Goal: Information Seeking & Learning: Compare options

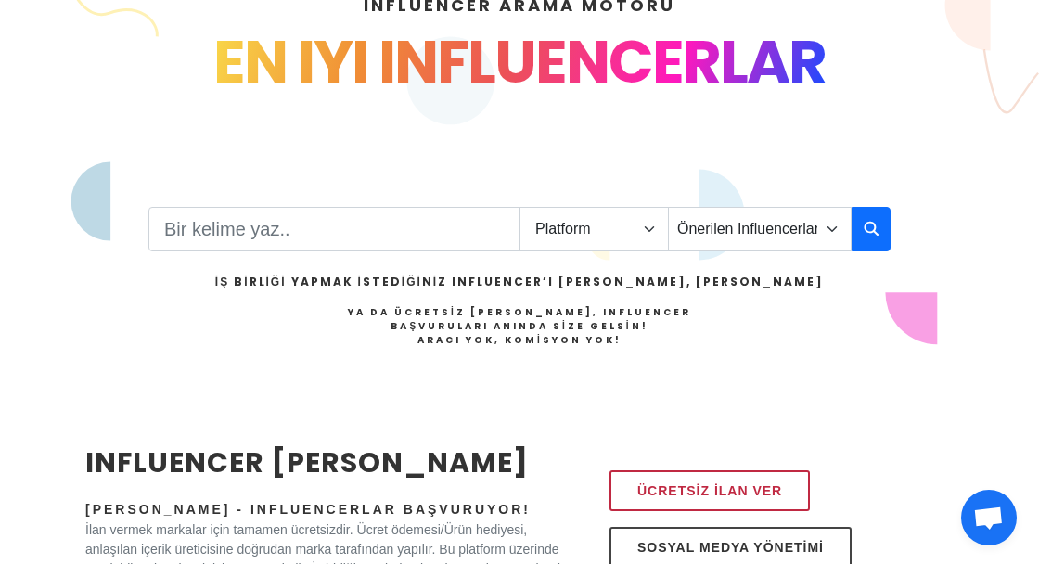
scroll to position [399, 0]
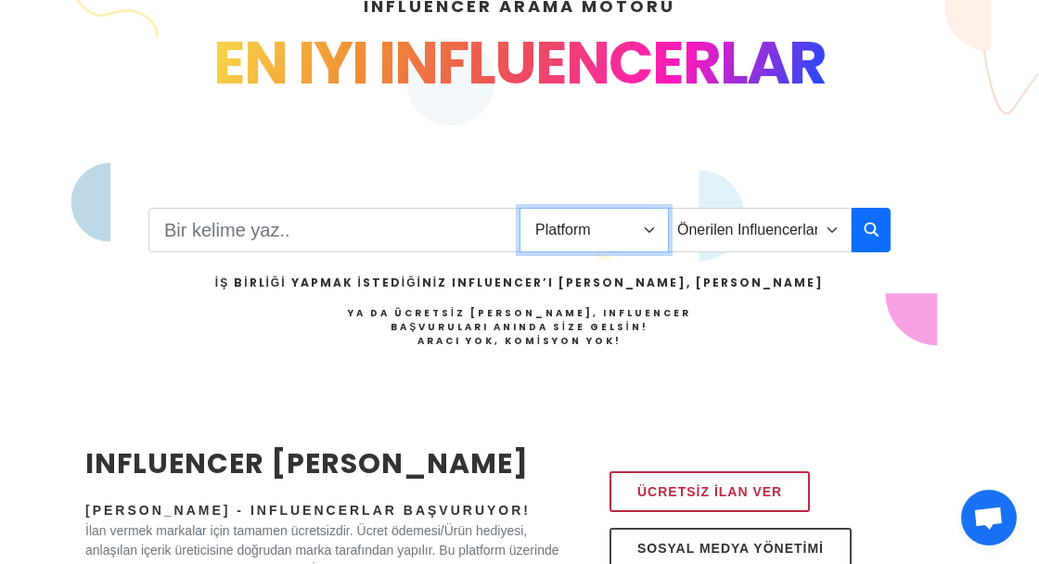
click at [638, 208] on select "Platform Instagram Facebook Youtube Tiktok Twitter Twitch" at bounding box center [593, 230] width 149 height 45
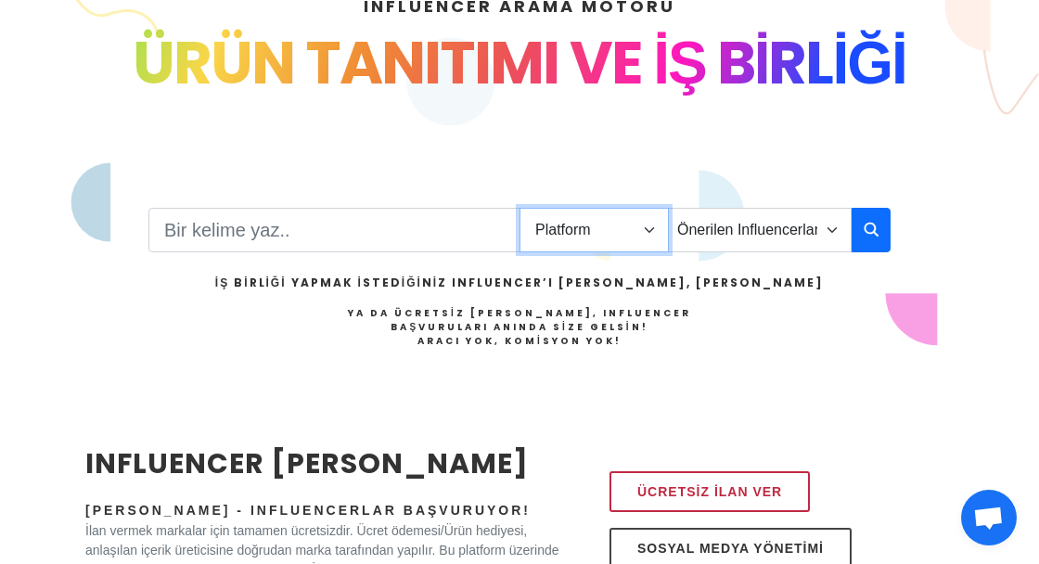
select select "1"
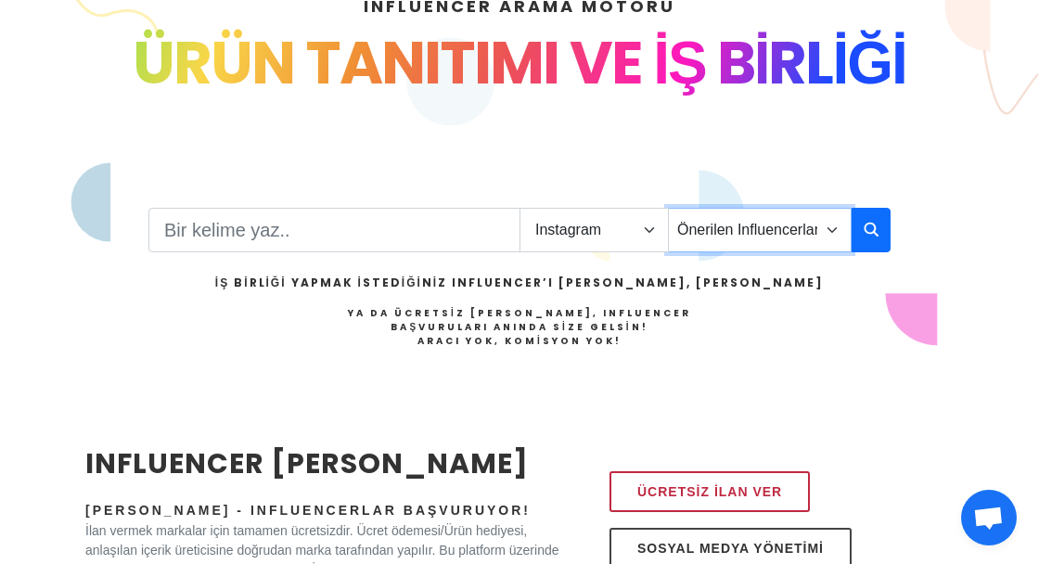
click at [816, 208] on select "Önerilen Influencerlar Aile & Çocuk & Ebeveyn Alışveriş & Giyim & Aksesuar Arab…" at bounding box center [760, 230] width 184 height 45
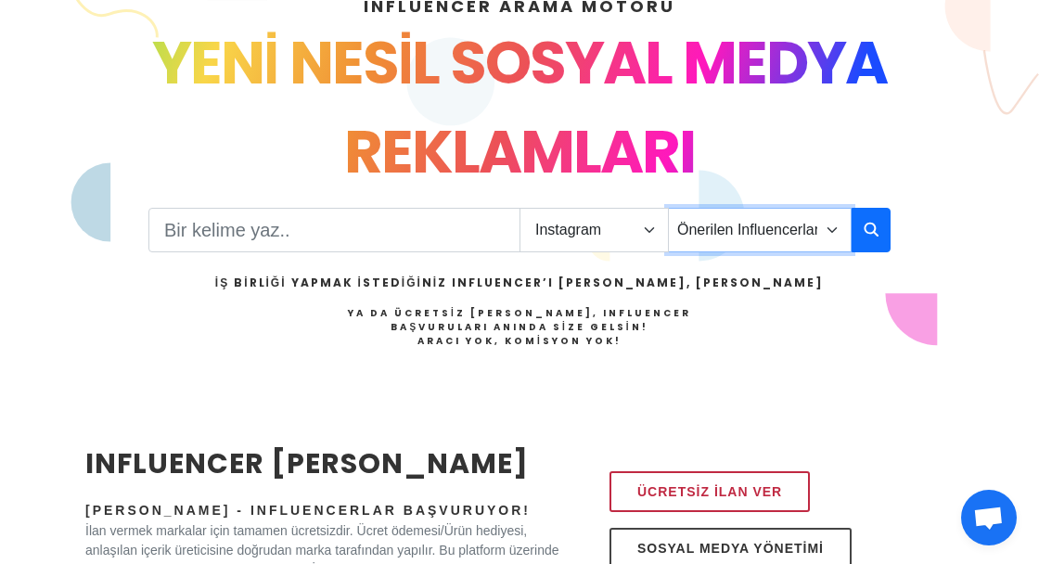
select select "43"
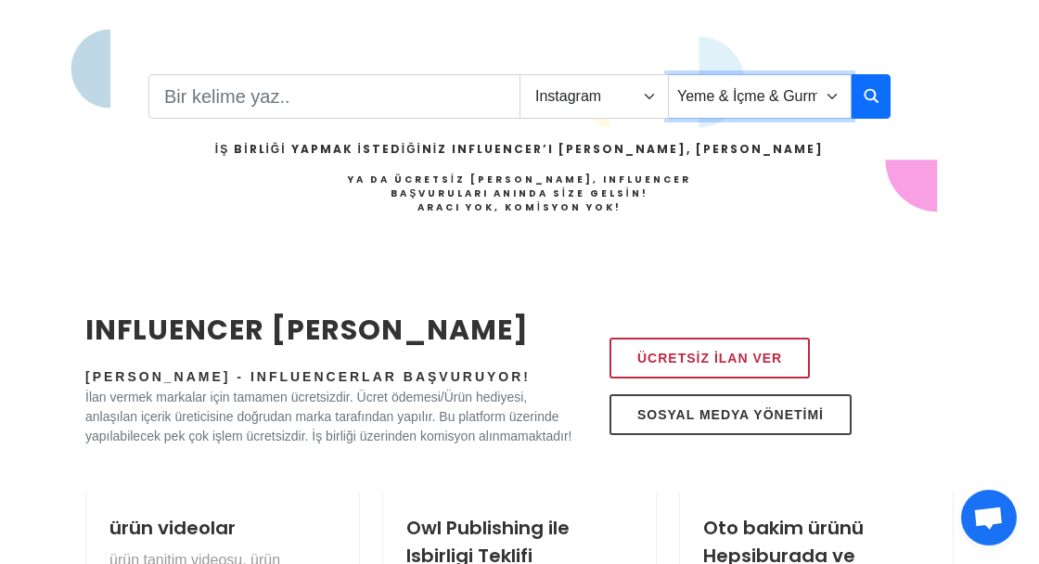
scroll to position [533, 0]
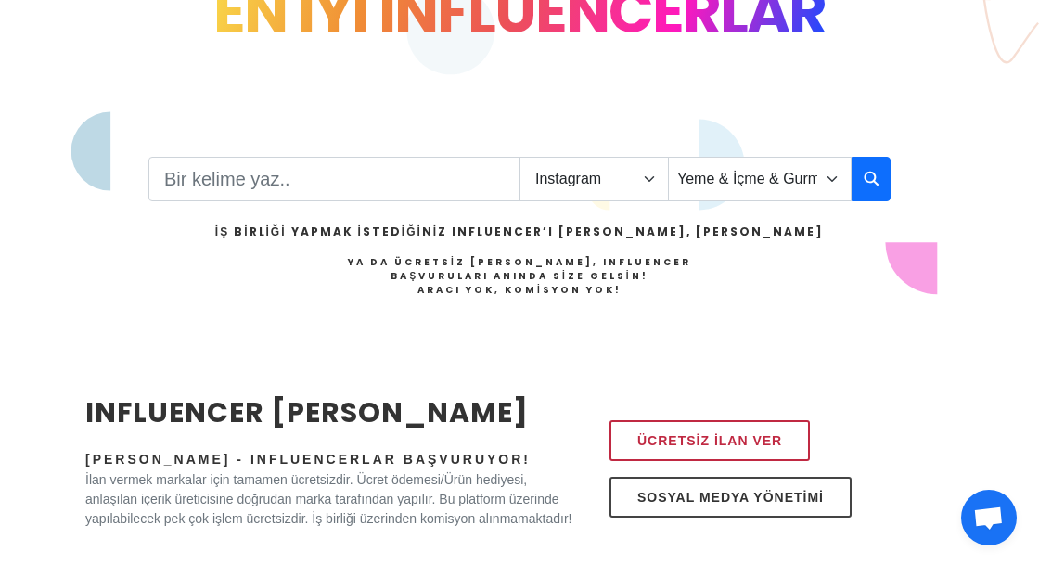
click at [875, 167] on icon "button" at bounding box center [871, 178] width 15 height 22
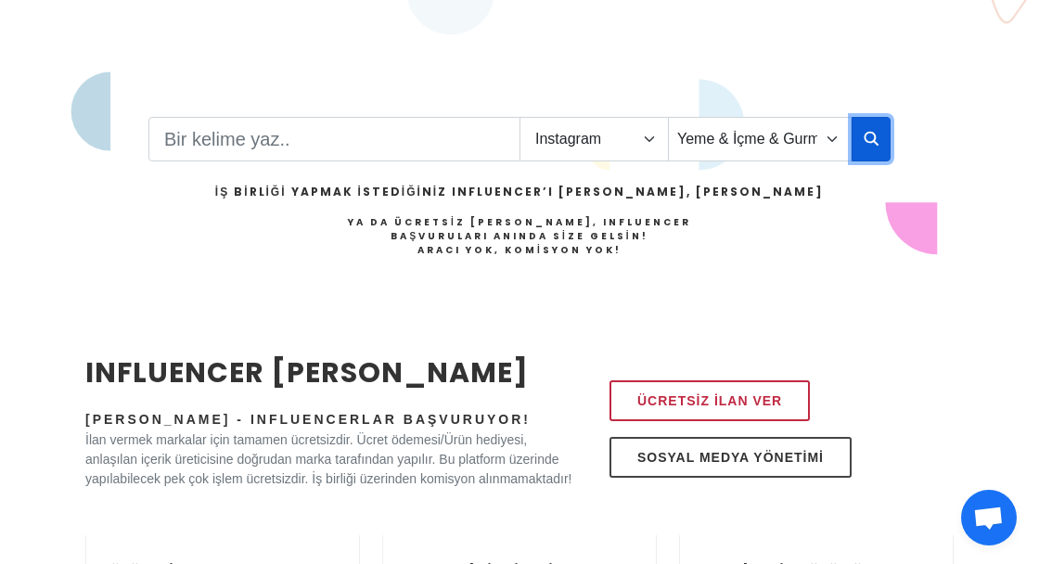
scroll to position [529, 0]
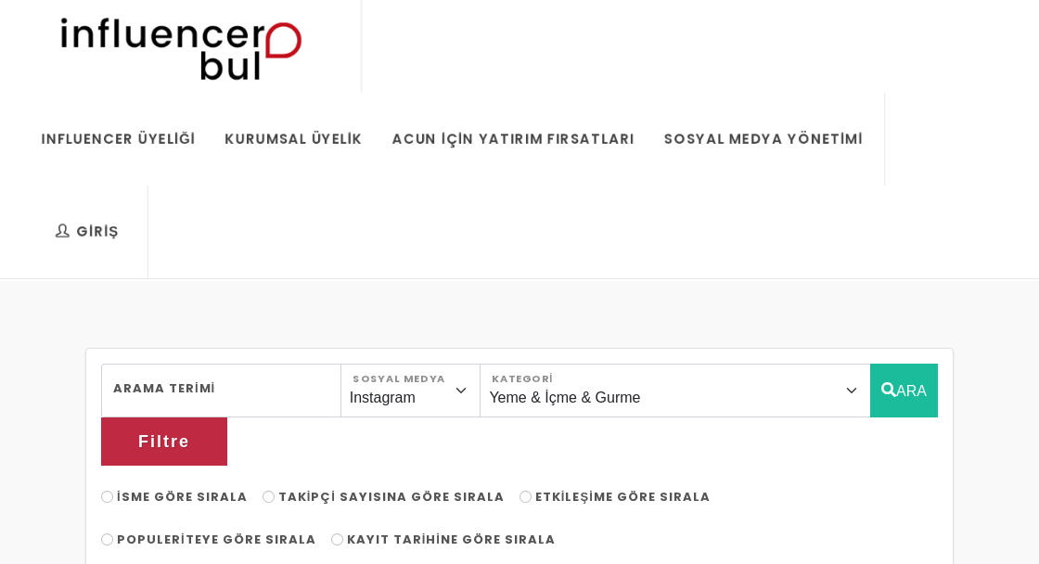
select select "43"
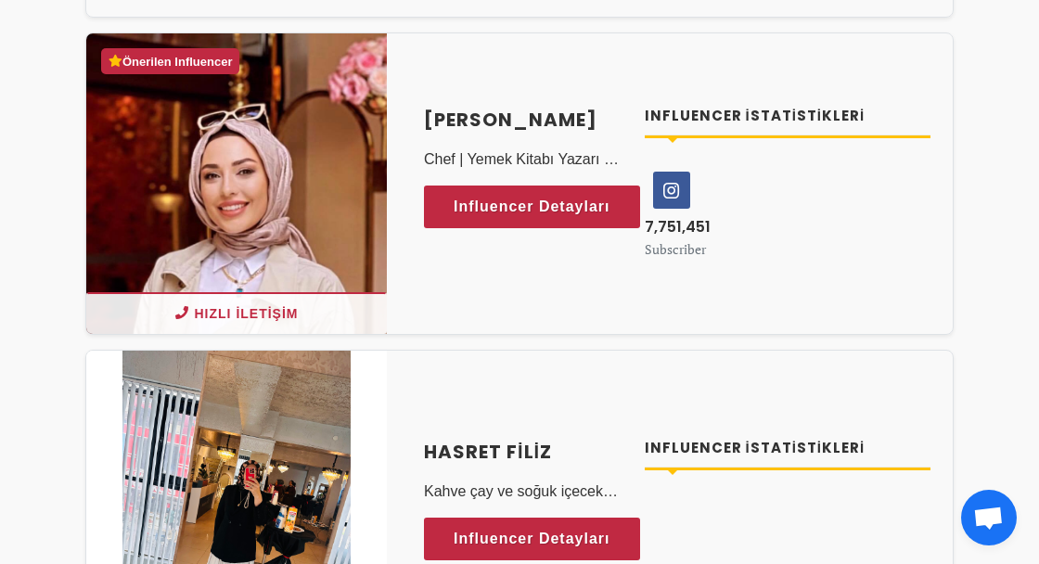
scroll to position [794, 0]
click at [573, 193] on span "Influencer Detayları" at bounding box center [532, 207] width 157 height 28
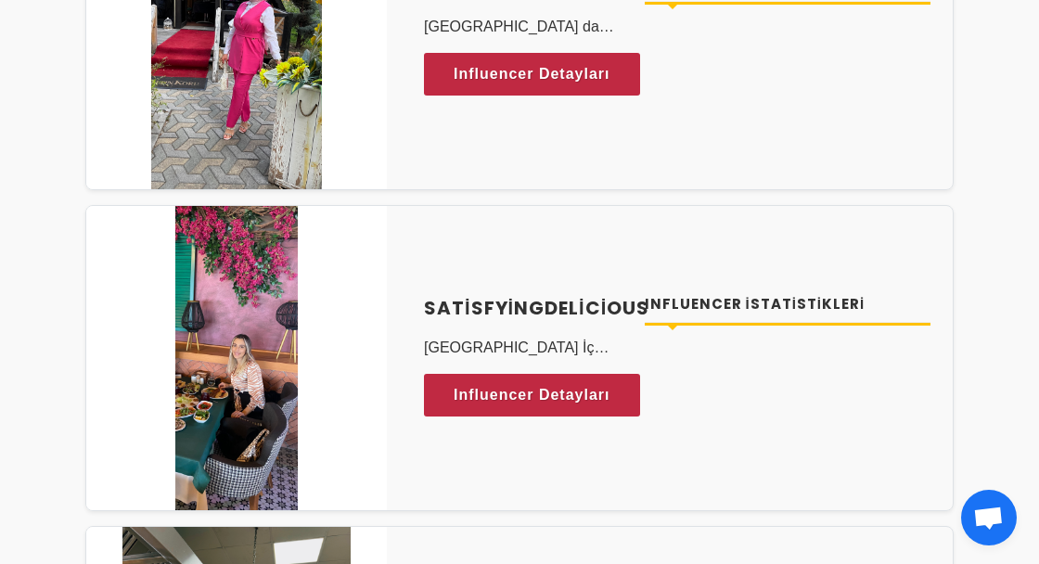
scroll to position [7508, 0]
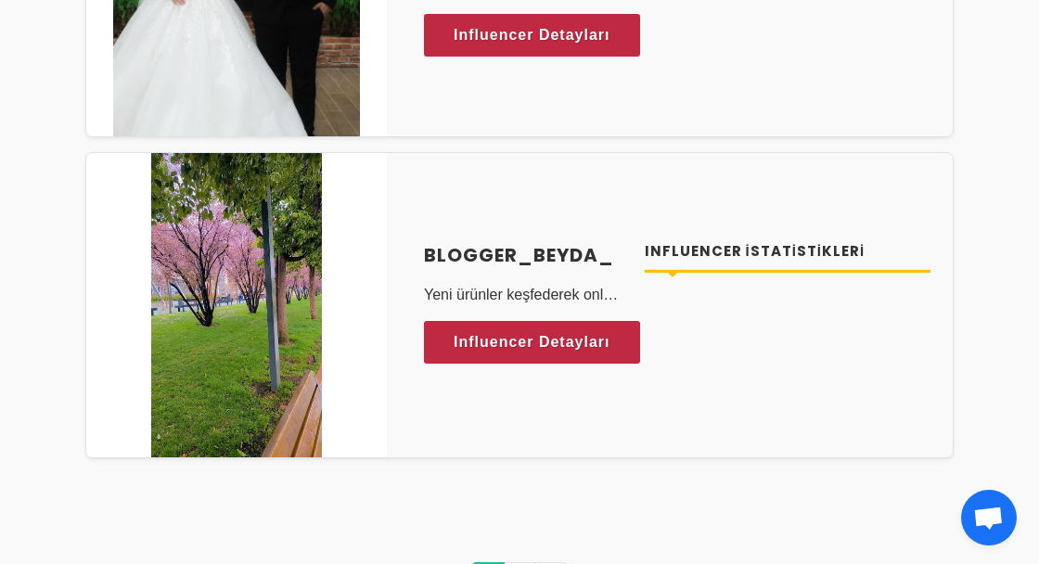
scroll to position [9145, 0]
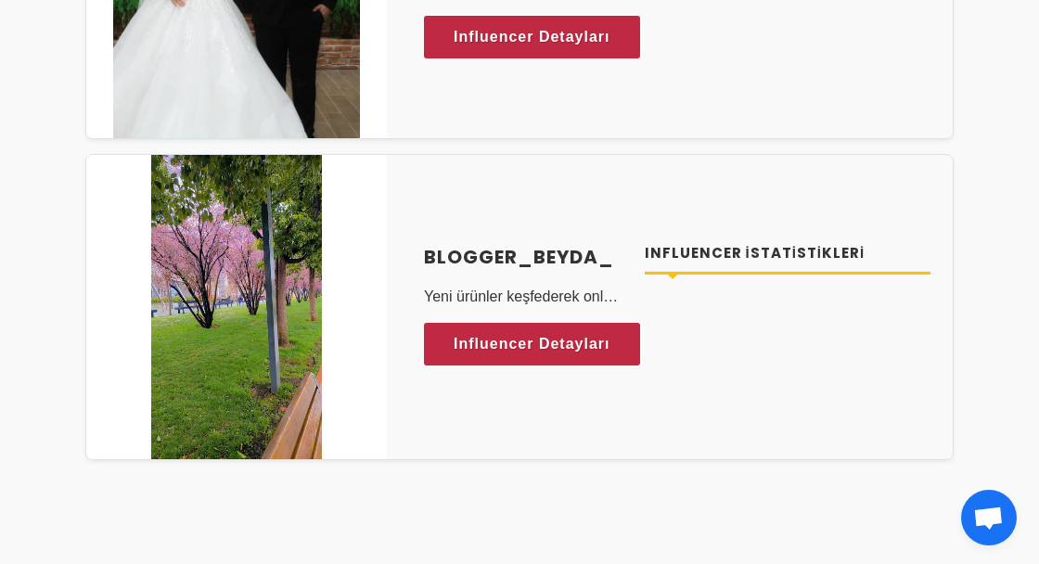
click at [579, 330] on span "Influencer Detayları" at bounding box center [532, 344] width 157 height 28
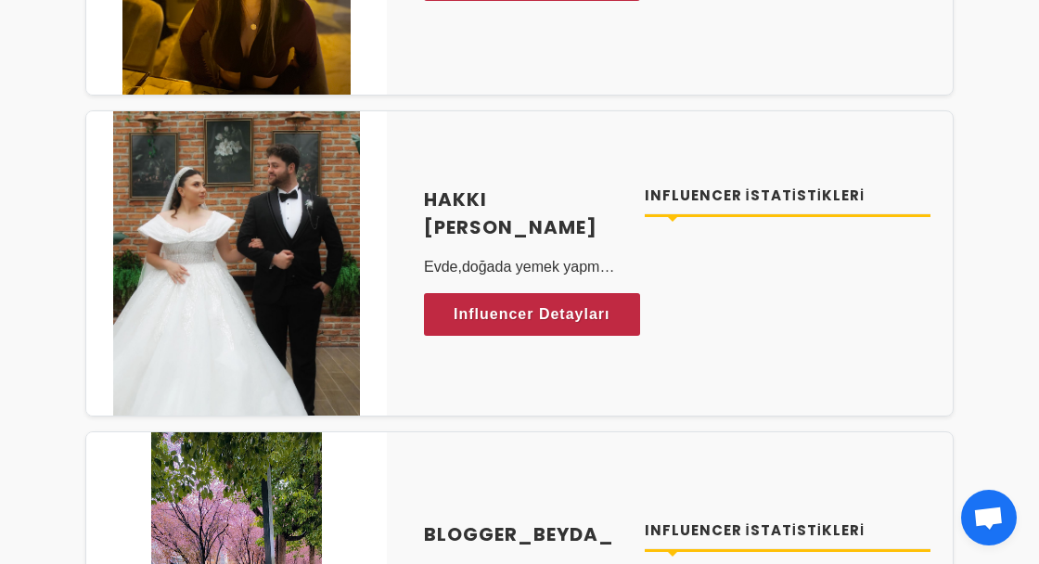
scroll to position [8863, 0]
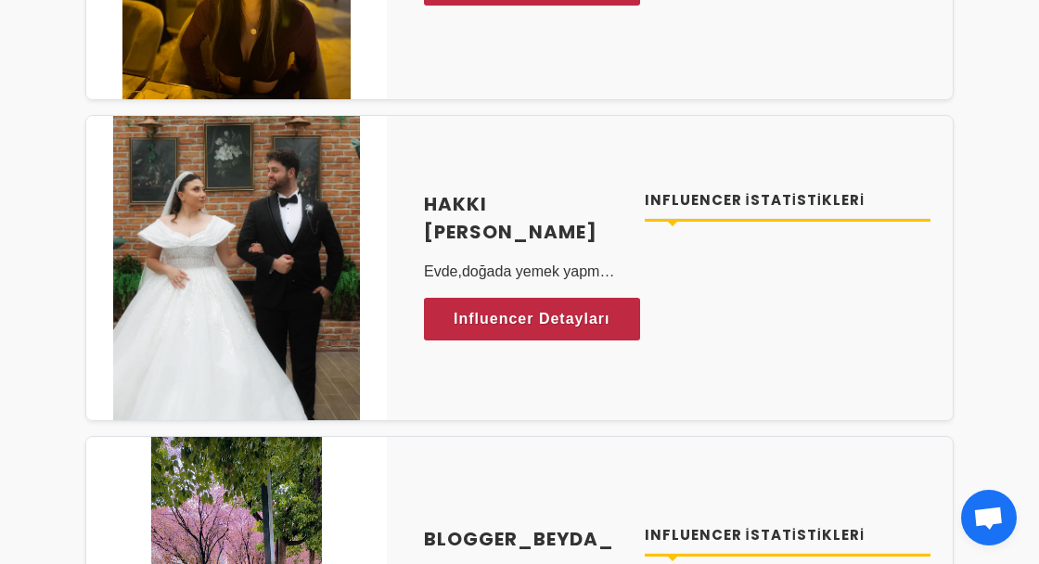
click at [564, 305] on span "Influencer Detayları" at bounding box center [532, 319] width 157 height 28
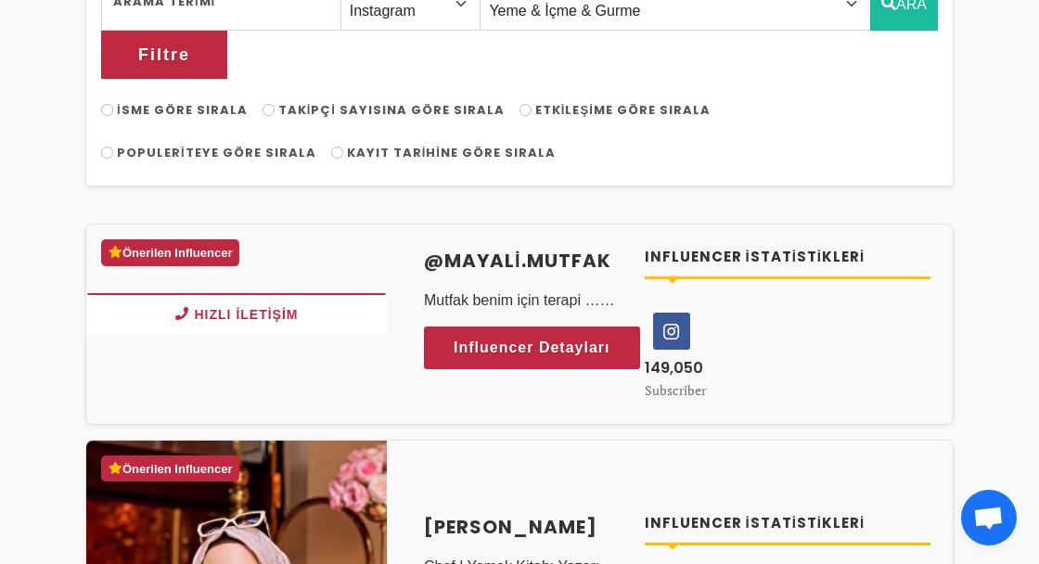
scroll to position [414, 0]
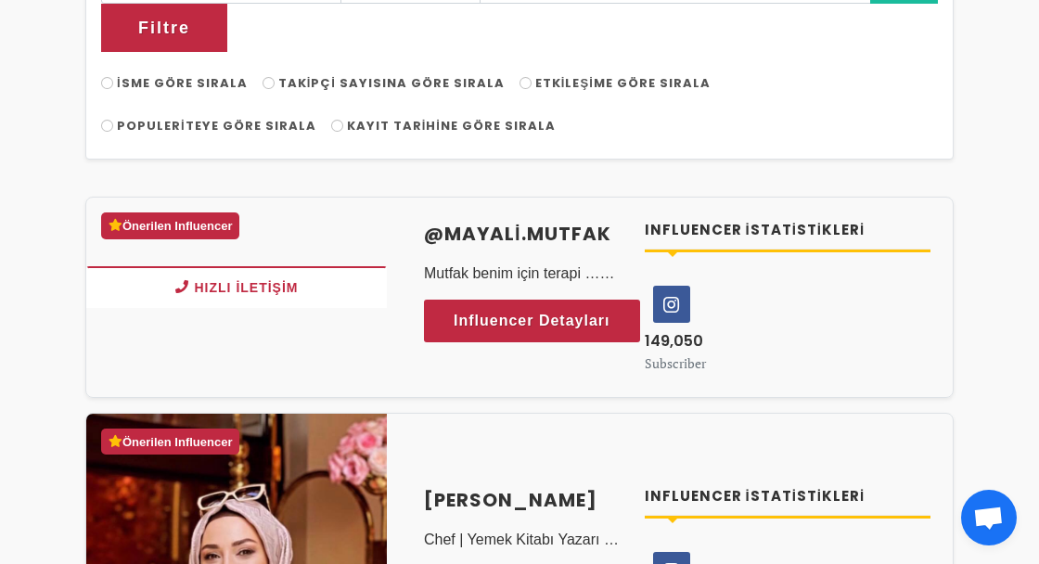
click at [561, 307] on span "Influencer Detayları" at bounding box center [532, 321] width 157 height 28
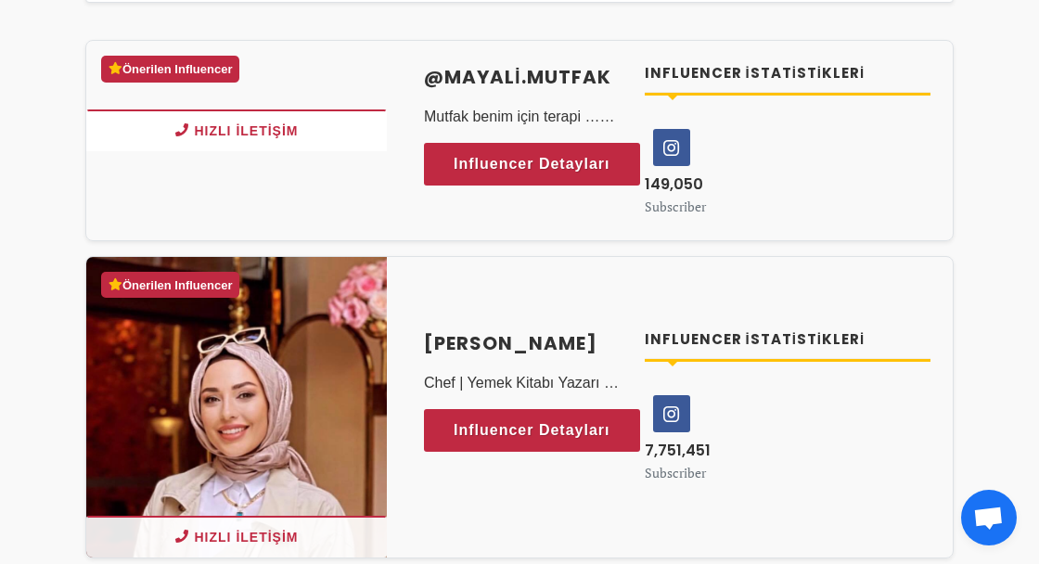
scroll to position [577, 0]
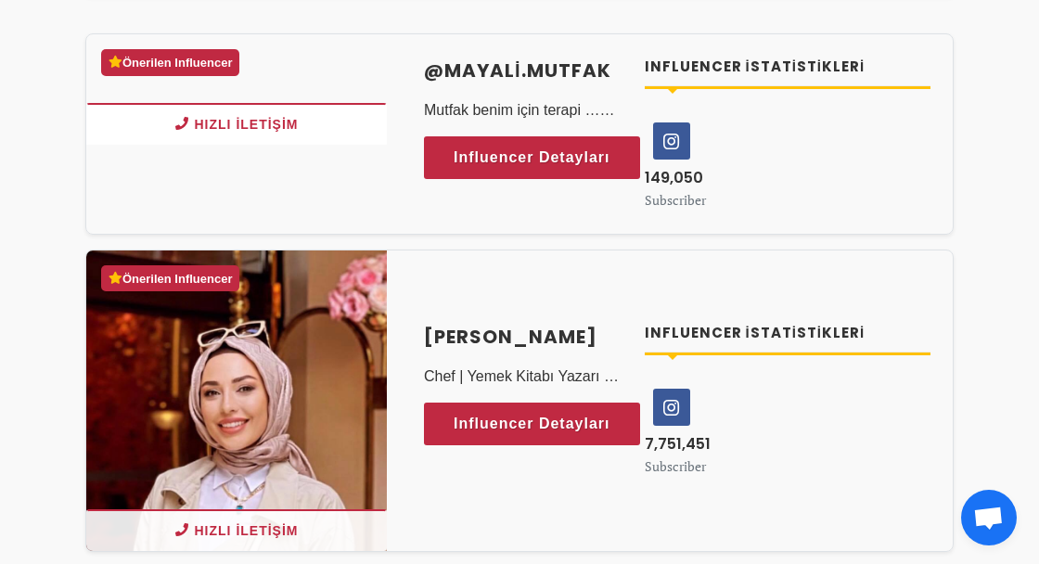
click at [538, 410] on span "Influencer Detayları" at bounding box center [532, 424] width 157 height 28
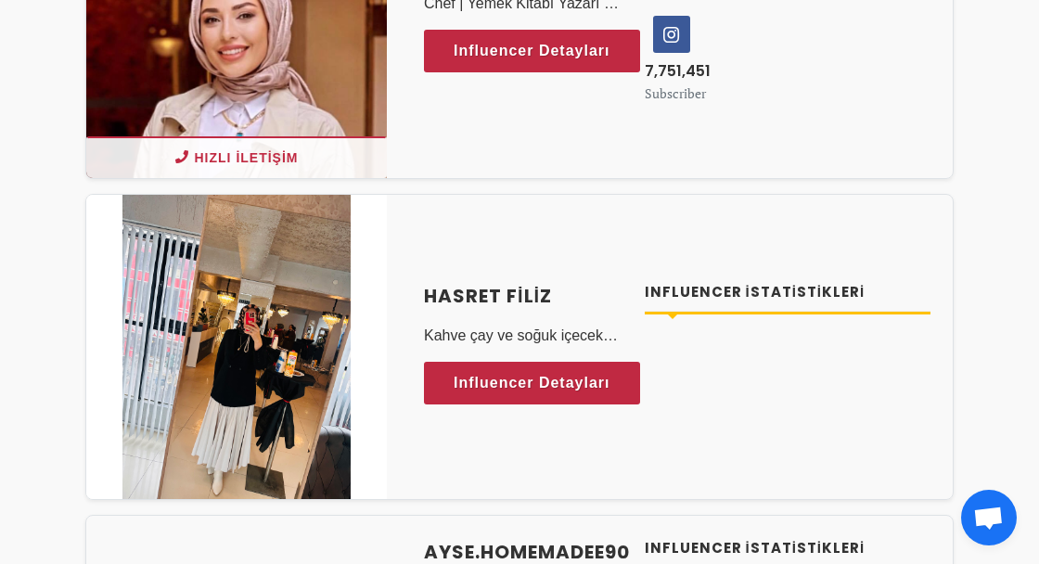
scroll to position [952, 0]
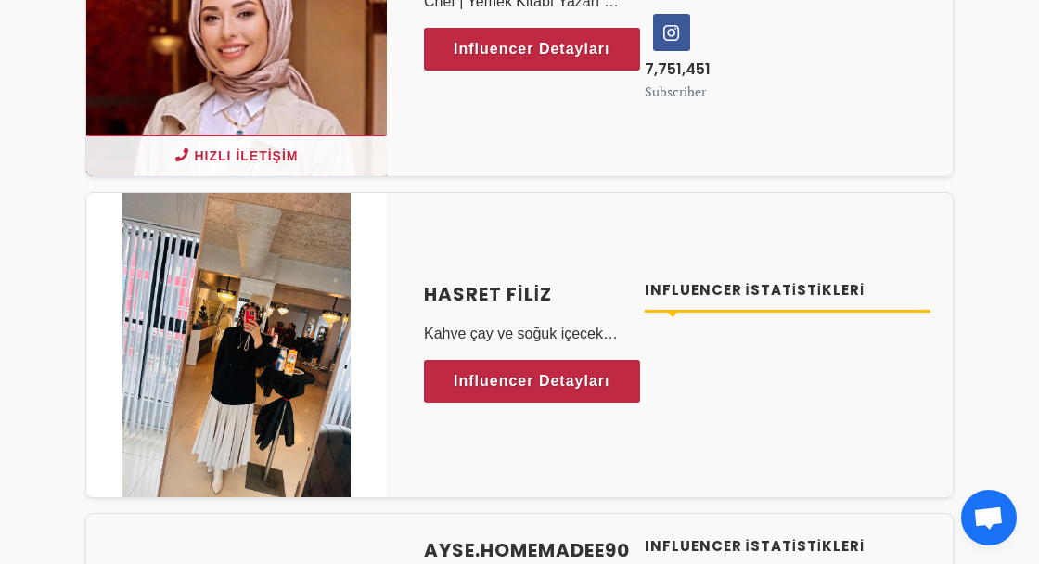
click at [609, 367] on span "Influencer Detayları" at bounding box center [532, 381] width 157 height 28
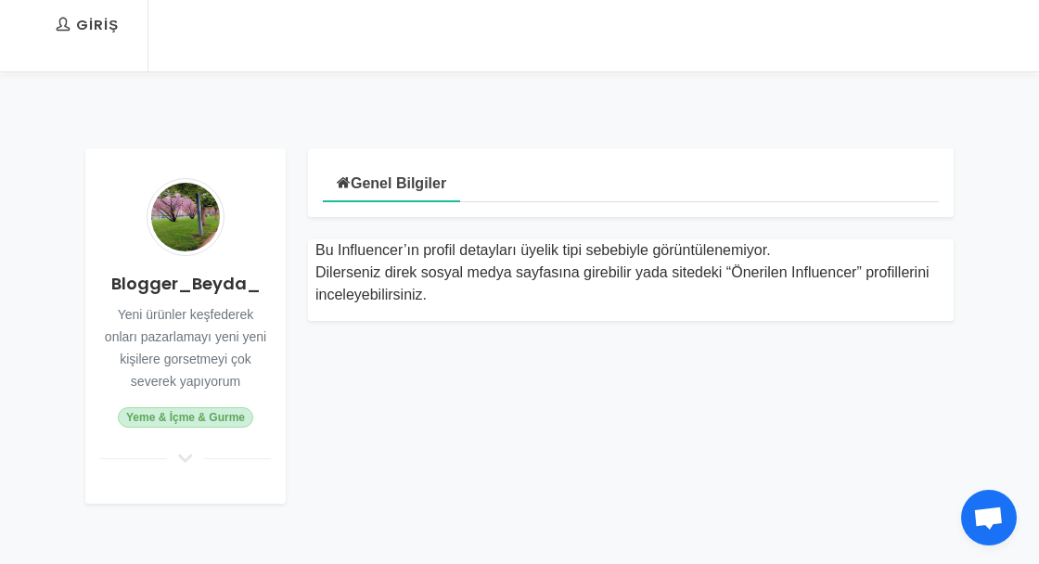
scroll to position [209, 0]
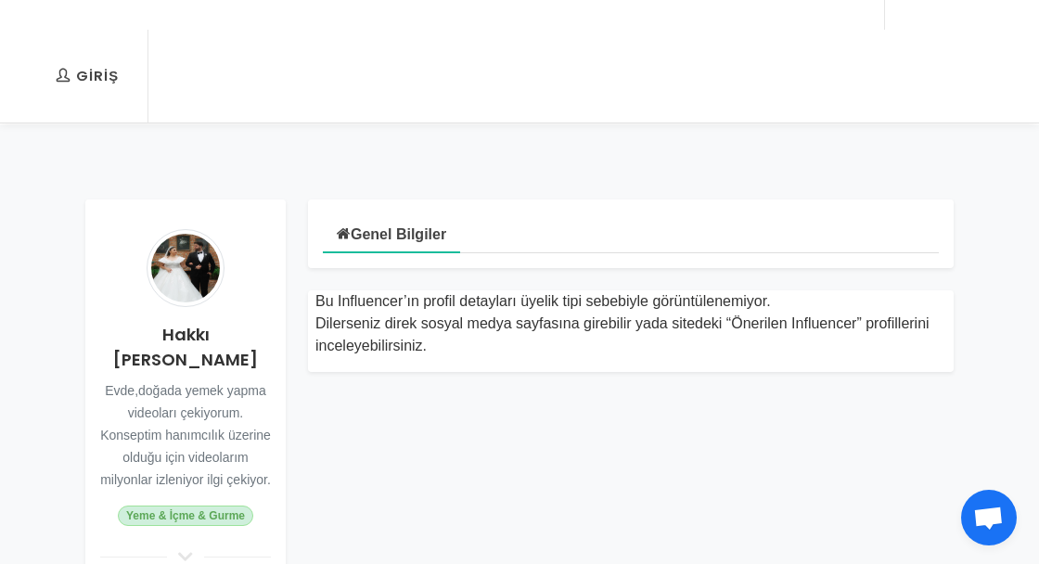
scroll to position [144, 0]
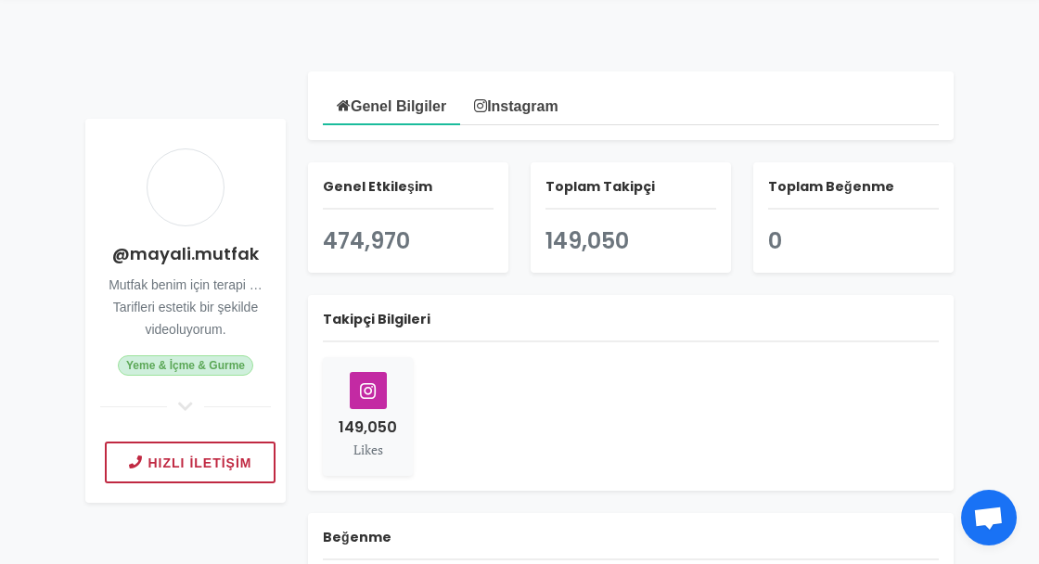
scroll to position [286, 0]
